Goal: Task Accomplishment & Management: Manage account settings

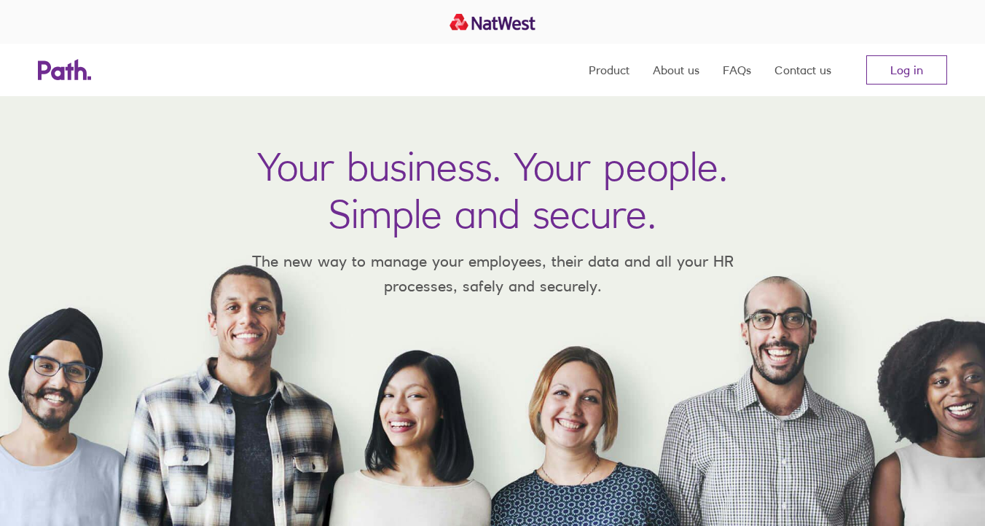
click at [867, 14] on div at bounding box center [492, 22] width 985 height 44
click at [884, 64] on link "Log in" at bounding box center [906, 69] width 81 height 29
click at [901, 61] on link "Log in" at bounding box center [906, 69] width 81 height 29
